Goal: Task Accomplishment & Management: Use online tool/utility

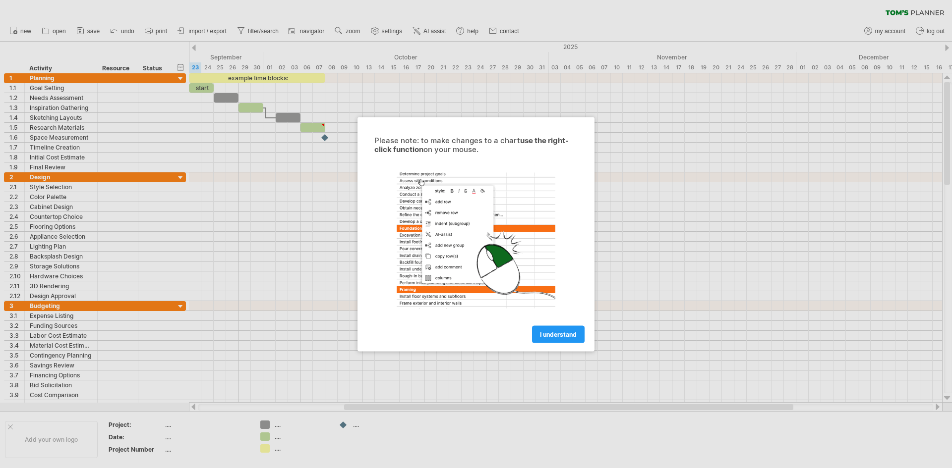
click at [217, 101] on div at bounding box center [476, 234] width 952 height 468
click at [218, 102] on div at bounding box center [476, 234] width 952 height 468
click at [224, 100] on div at bounding box center [476, 234] width 952 height 468
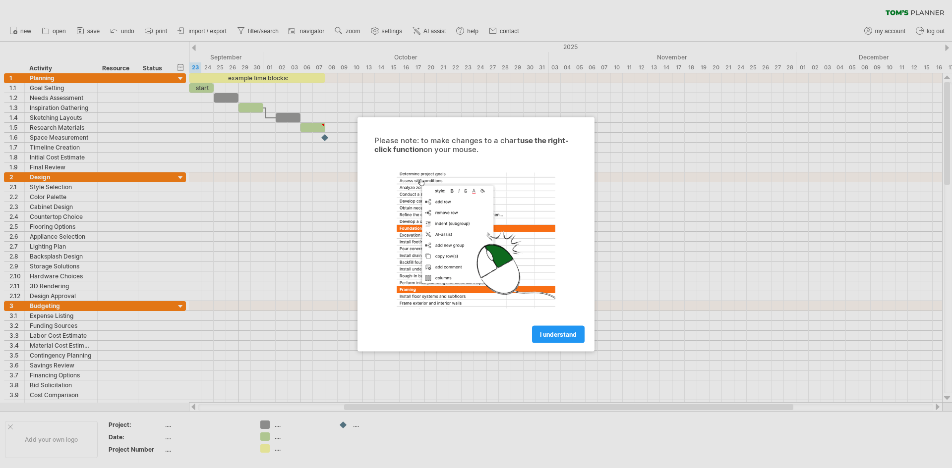
click at [224, 100] on div at bounding box center [476, 234] width 952 height 468
click at [549, 341] on link "I understand" at bounding box center [558, 334] width 53 height 17
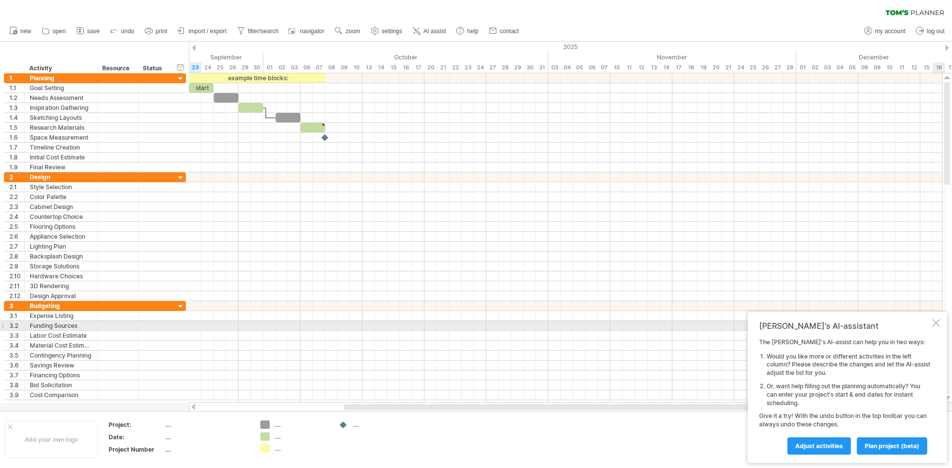
click at [942, 322] on div "[PERSON_NAME]'s AI-assistant The [PERSON_NAME]'s AI-assist can help you in two …" at bounding box center [846, 387] width 199 height 151
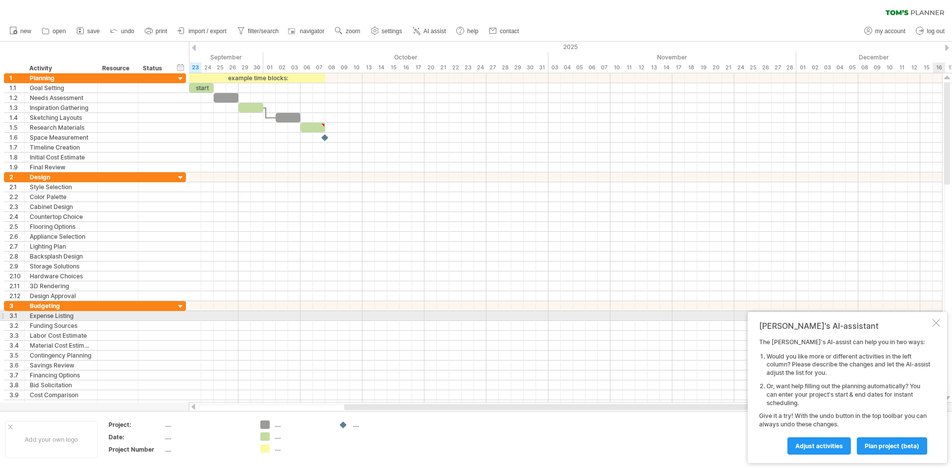
click at [938, 320] on div at bounding box center [936, 323] width 8 height 8
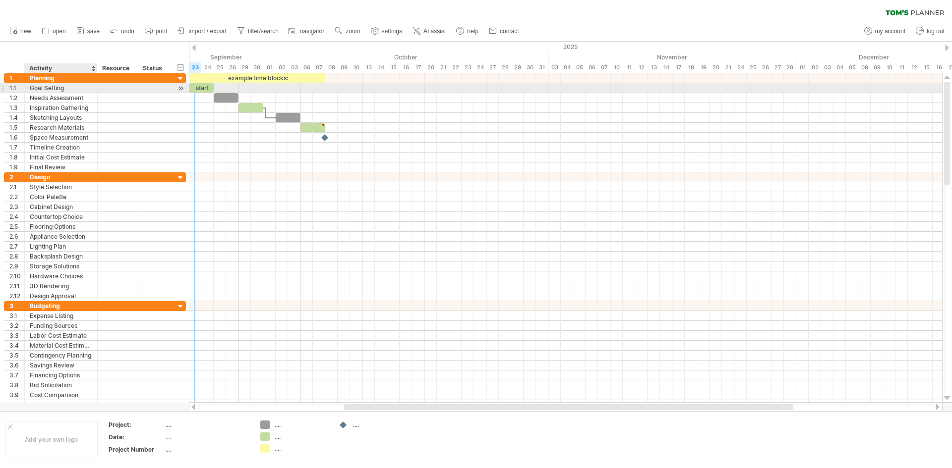
click at [49, 87] on div "Goal Setting" at bounding box center [61, 87] width 62 height 9
click at [49, 87] on input "**********" at bounding box center [61, 87] width 62 height 9
click at [71, 87] on input "**********" at bounding box center [61, 87] width 62 height 9
click at [94, 93] on div at bounding box center [96, 98] width 5 height 10
click at [68, 90] on div "Goal Setting" at bounding box center [61, 87] width 62 height 9
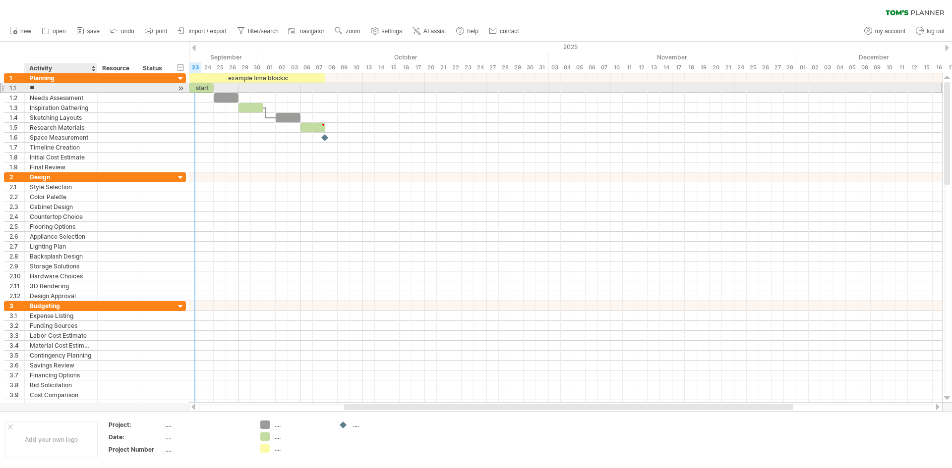
type input "*"
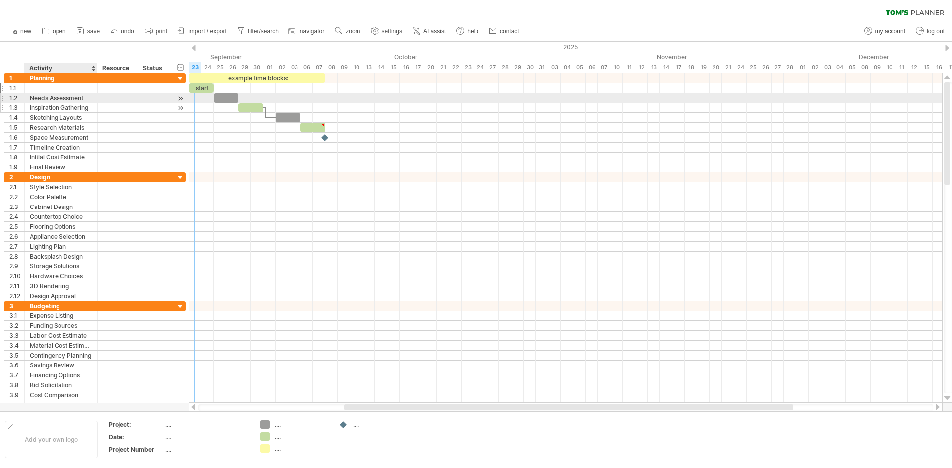
click at [86, 104] on div "Inspiration Gathering" at bounding box center [61, 107] width 62 height 9
click at [69, 89] on div at bounding box center [61, 87] width 62 height 9
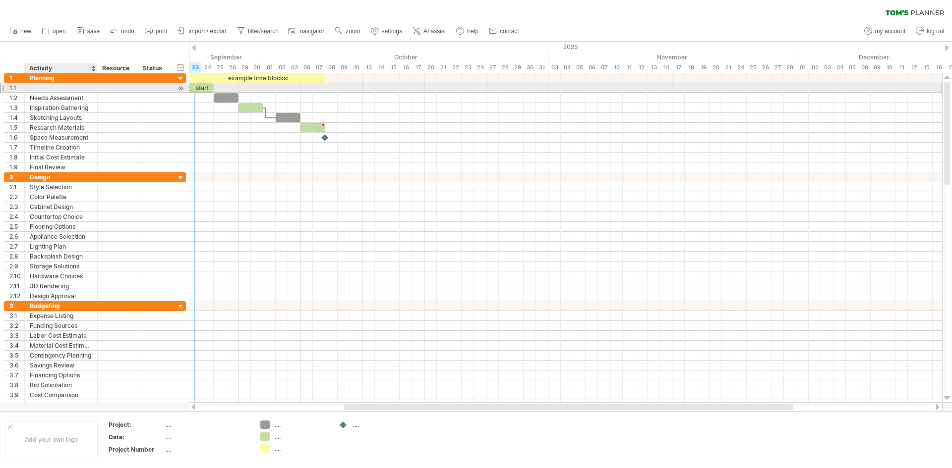
click at [69, 89] on input "text" at bounding box center [61, 87] width 62 height 9
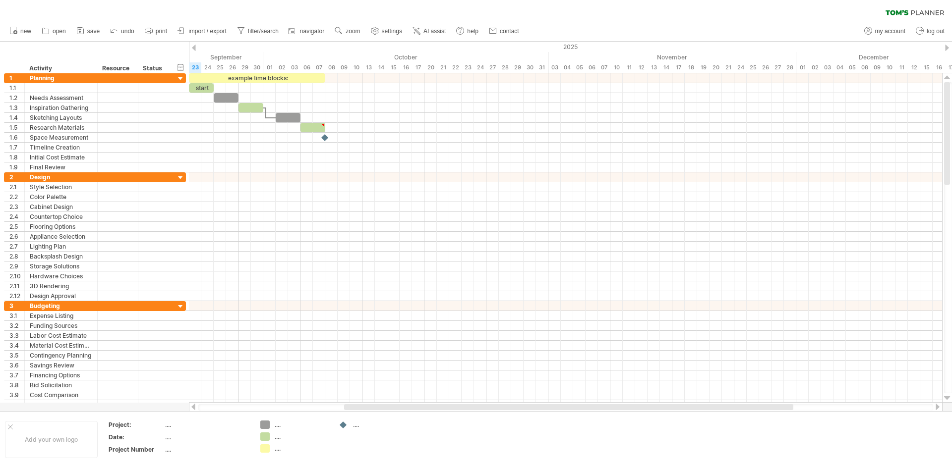
drag, startPoint x: 950, startPoint y: 122, endPoint x: 951, endPoint y: 492, distance: 369.2
click at [951, 468] on html "progress(100%) Trying to reach [DOMAIN_NAME] Connected again... 0% clear filter…" at bounding box center [476, 235] width 952 height 470
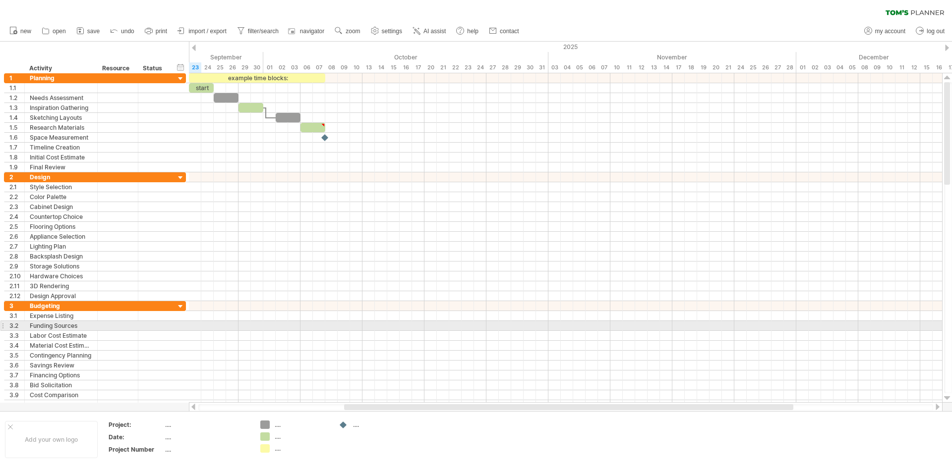
click at [947, 326] on div at bounding box center [948, 237] width 8 height 311
click at [947, 325] on div at bounding box center [948, 237] width 8 height 311
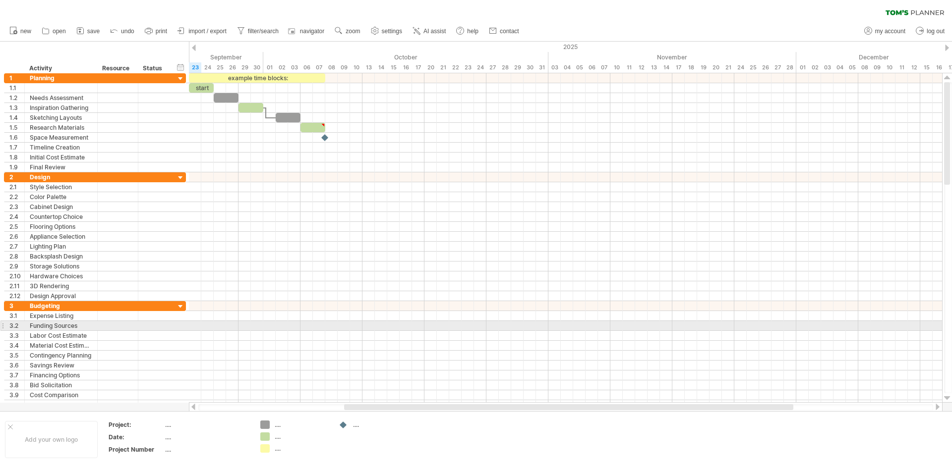
click at [947, 325] on div at bounding box center [948, 237] width 8 height 311
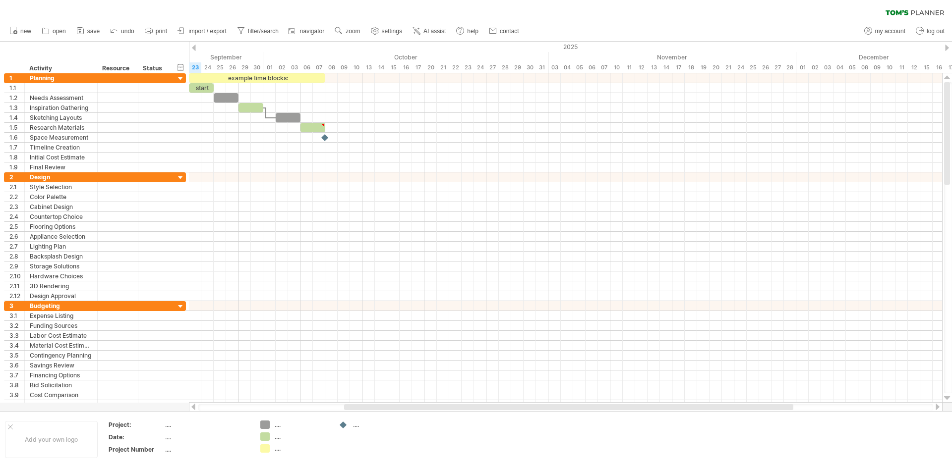
click at [899, 14] on icon at bounding box center [896, 12] width 23 height 5
drag, startPoint x: 8, startPoint y: 50, endPoint x: 7, endPoint y: 58, distance: 8.4
click at [7, 58] on div "hide start/end/duration show start/end/duration ******** Activity ******** Reso…" at bounding box center [94, 58] width 189 height 32
drag, startPoint x: 3, startPoint y: 9, endPoint x: 121, endPoint y: 25, distance: 119.1
click at [121, 25] on div "clear filter reapply filter" at bounding box center [476, 21] width 952 height 42
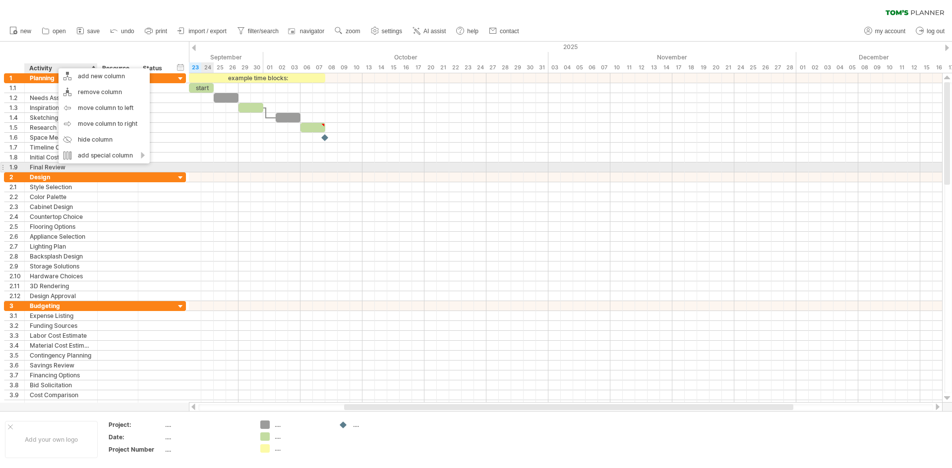
click at [222, 163] on div at bounding box center [565, 168] width 753 height 10
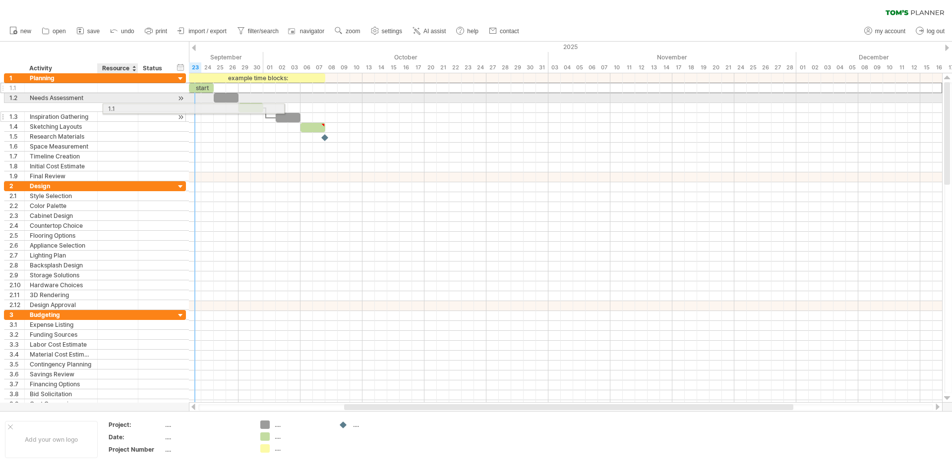
drag, startPoint x: 4, startPoint y: 87, endPoint x: 114, endPoint y: 107, distance: 111.3
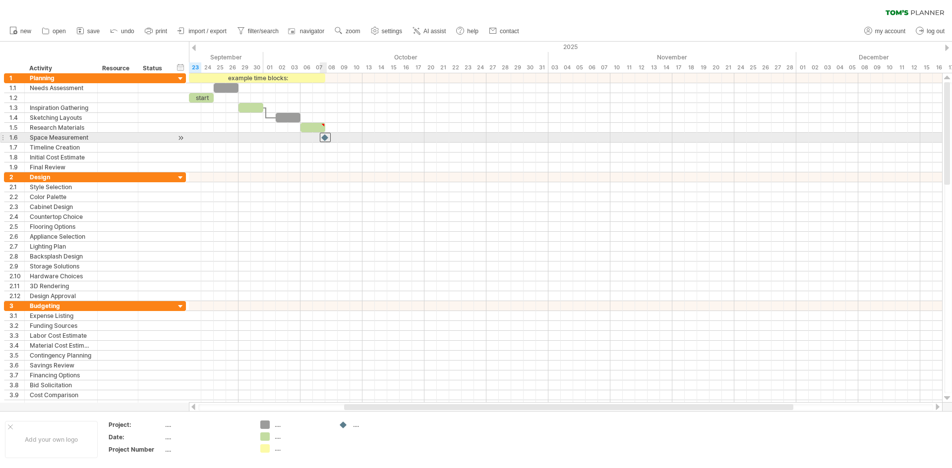
click at [329, 138] on div at bounding box center [325, 137] width 11 height 9
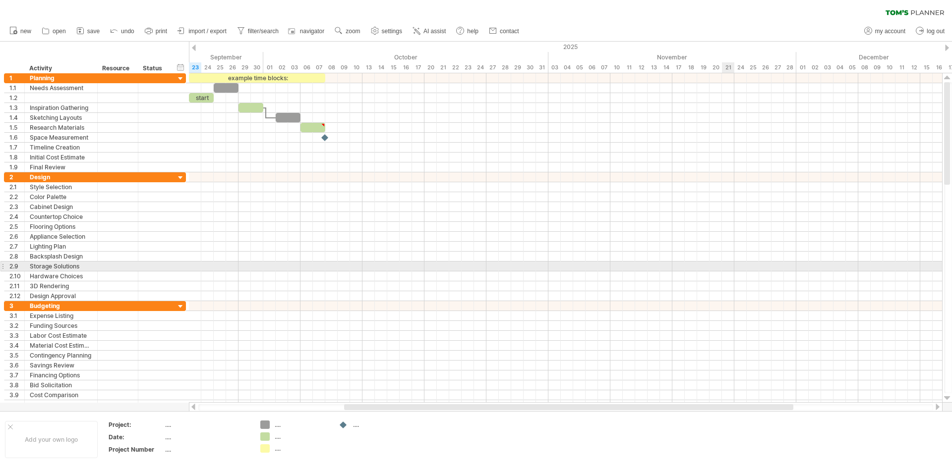
drag, startPoint x: 13, startPoint y: 4, endPoint x: 803, endPoint y: 317, distance: 849.2
click at [792, 317] on div "Trying to reach [DOMAIN_NAME] Connected again... 0% clear filter new 1" at bounding box center [476, 234] width 952 height 468
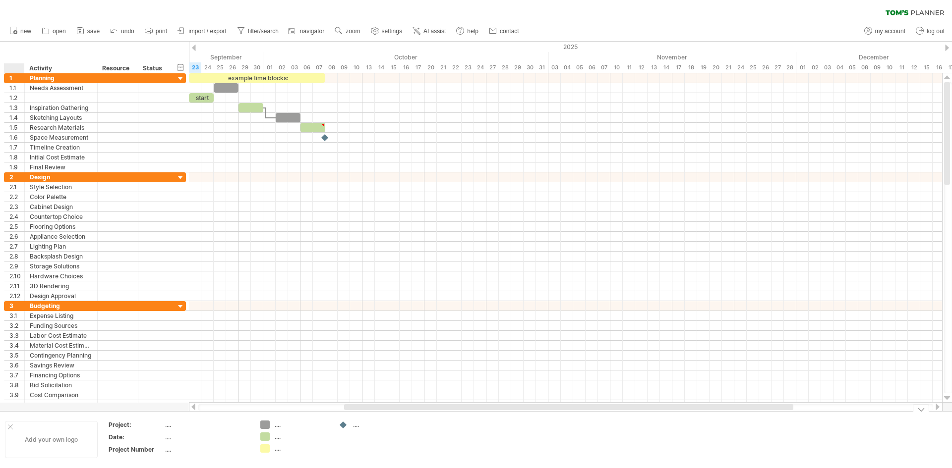
click at [28, 433] on div "Add your own logo" at bounding box center [51, 439] width 93 height 37
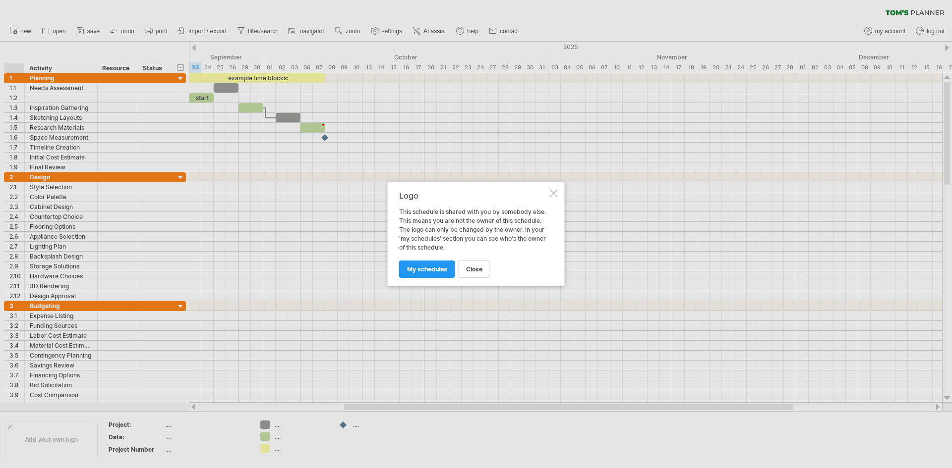
click at [559, 192] on div "Logo This schedule is shared with you by somebody else. This means you are not …" at bounding box center [476, 234] width 177 height 104
click at [470, 275] on link "close" at bounding box center [474, 269] width 32 height 17
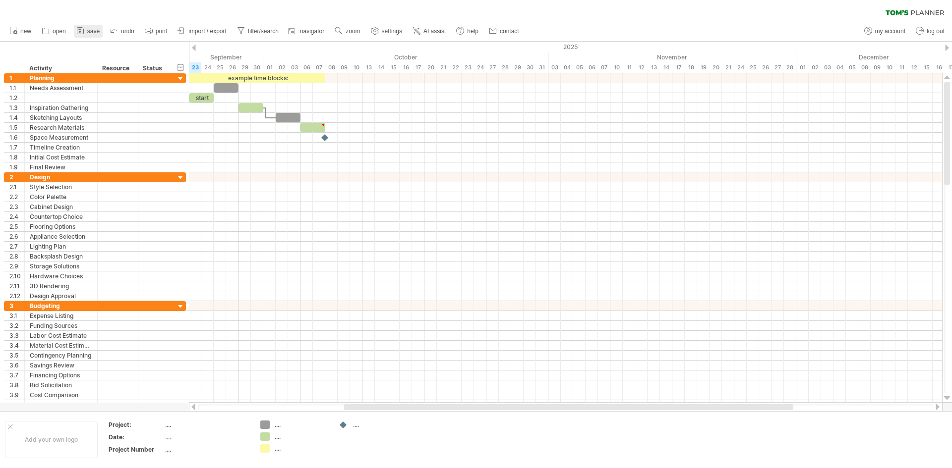
click at [98, 31] on span "save" at bounding box center [93, 31] width 12 height 7
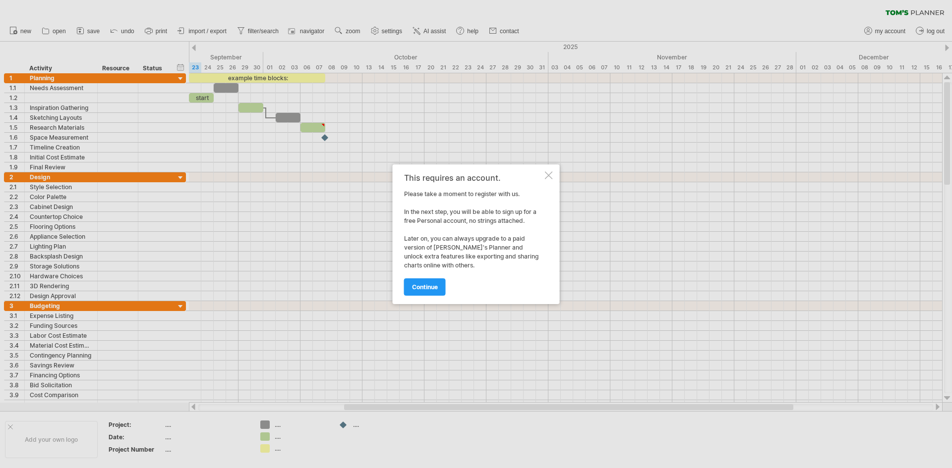
click at [552, 176] on div at bounding box center [549, 175] width 8 height 8
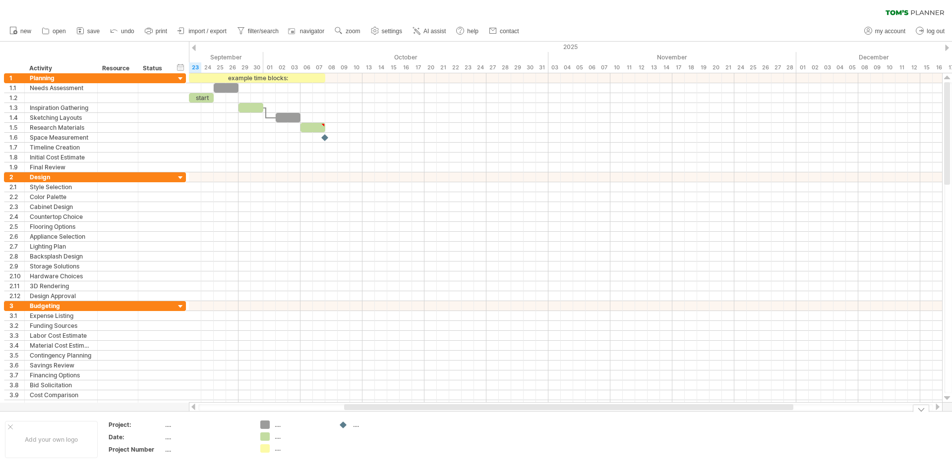
drag, startPoint x: 15, startPoint y: 1, endPoint x: 772, endPoint y: 406, distance: 859.0
click at [783, 468] on html "progress(100%) Trying to reach [DOMAIN_NAME] Connected again... 0% clear filter…" at bounding box center [476, 235] width 952 height 470
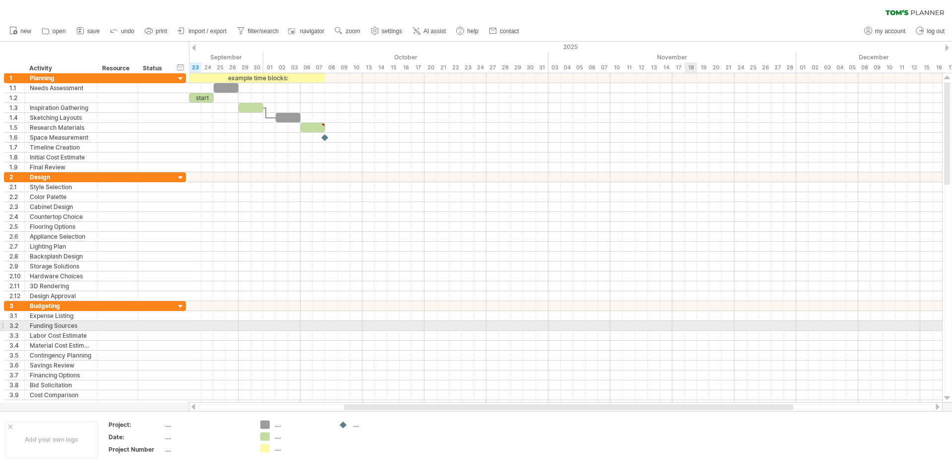
click at [694, 322] on div at bounding box center [565, 326] width 753 height 10
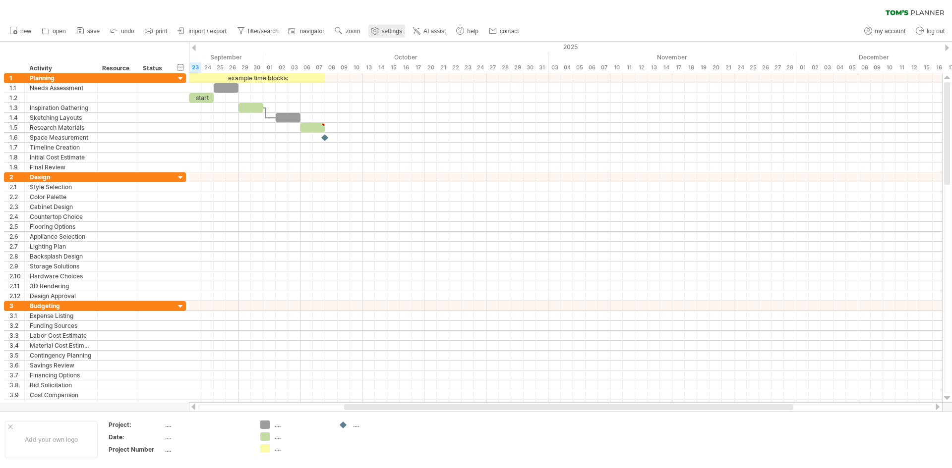
click at [389, 27] on link "settings" at bounding box center [386, 31] width 37 height 13
select select "*"
select select "**"
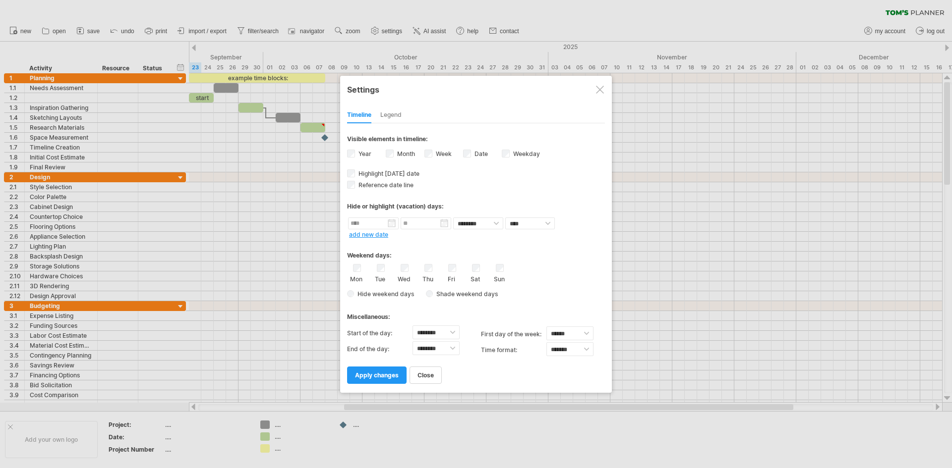
click at [600, 90] on div at bounding box center [600, 90] width 8 height 8
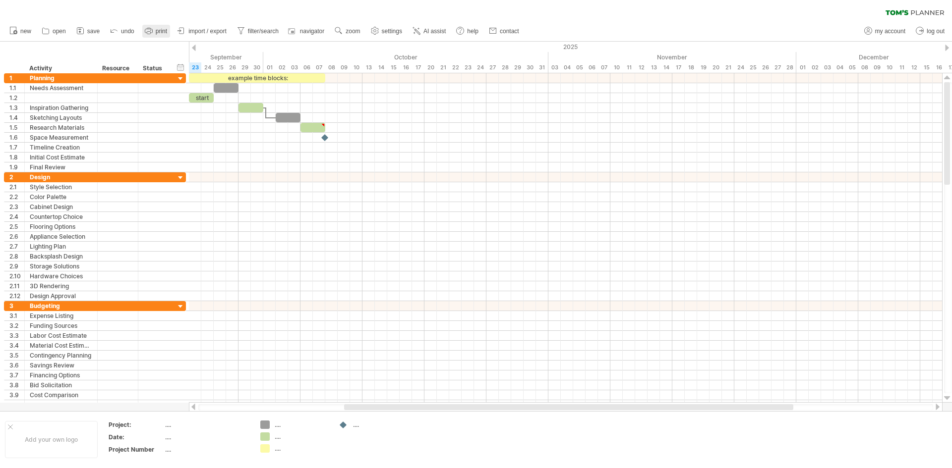
click at [154, 31] on link "print" at bounding box center [156, 31] width 28 height 13
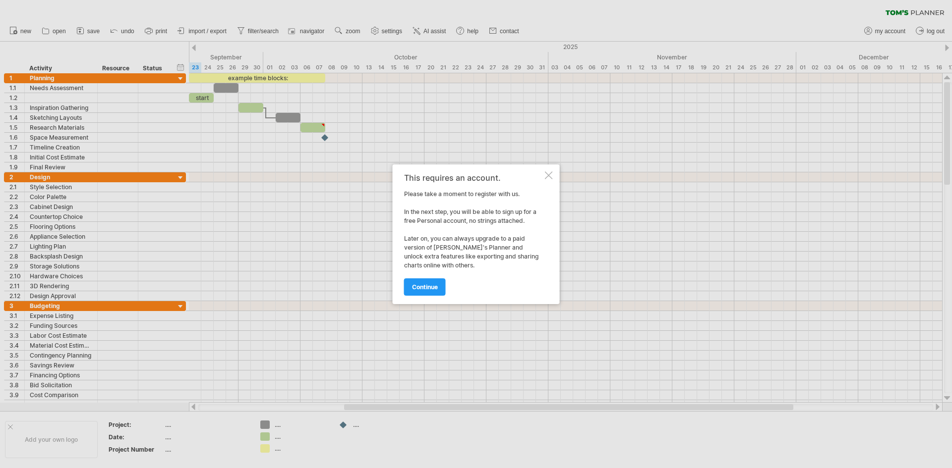
click at [547, 170] on div "This requires an account. Please take a moment to register with us. In the next…" at bounding box center [476, 235] width 167 height 140
click at [548, 173] on div at bounding box center [549, 175] width 8 height 8
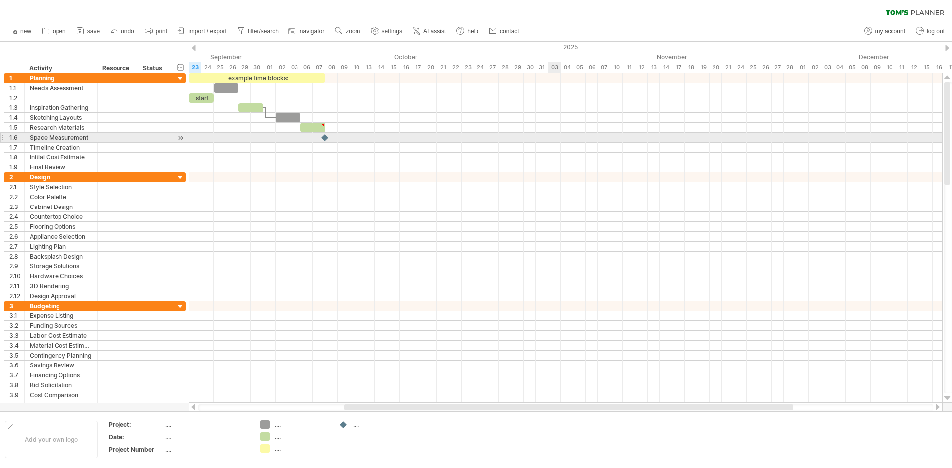
click at [554, 135] on div at bounding box center [565, 138] width 753 height 10
